Goal: Entertainment & Leisure: Browse casually

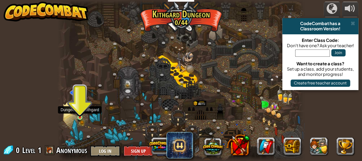
click at [78, 115] on img at bounding box center [79, 112] width 5 height 11
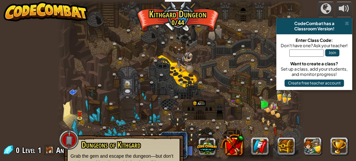
click at [69, 138] on div at bounding box center [69, 140] width 20 height 20
